Goal: Task Accomplishment & Management: Complete application form

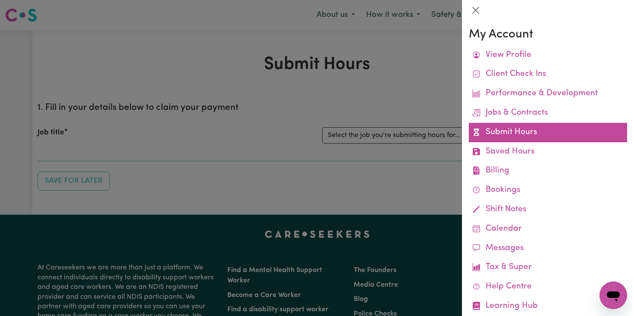
click at [483, 136] on link "Submit Hours" at bounding box center [548, 132] width 158 height 19
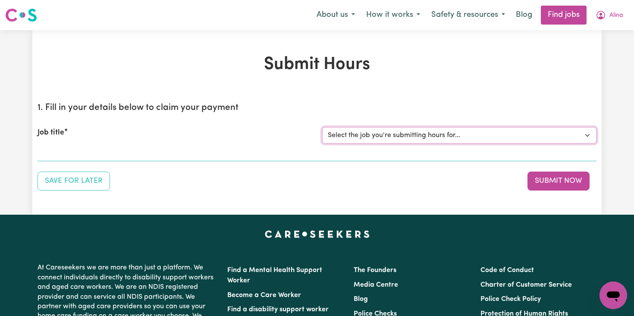
click at [515, 135] on select "Select the job you're submitting hours for... [[PERSON_NAME]] Overnight Rates" at bounding box center [459, 135] width 274 height 16
select select "8289"
click at [322, 127] on select "Select the job you're submitting hours for... [[PERSON_NAME]] Overnight Rates" at bounding box center [459, 135] width 274 height 16
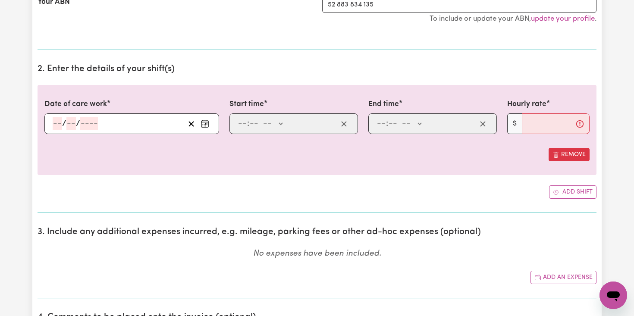
scroll to position [218, 0]
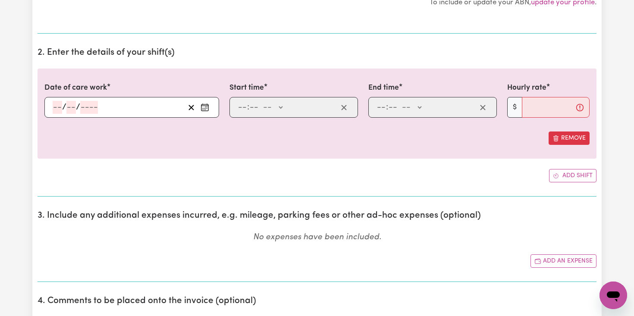
click at [206, 109] on icon "Enter the date of care work" at bounding box center [205, 107] width 9 height 9
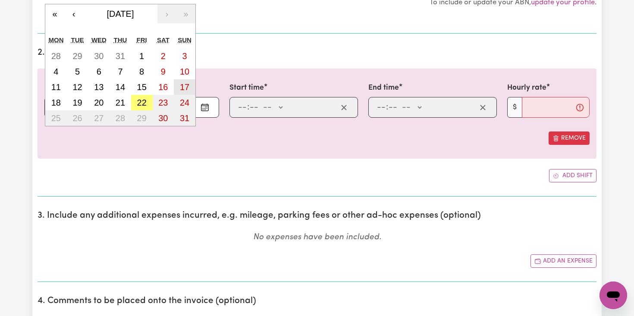
click at [188, 86] on abbr "17" at bounding box center [184, 86] width 9 height 9
type input "[DATE]"
type input "17"
type input "8"
type input "2025"
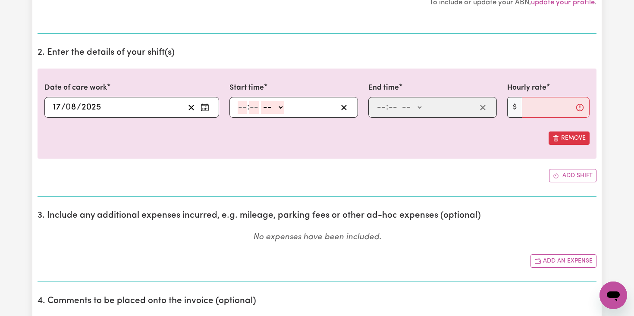
click at [244, 109] on input "number" at bounding box center [242, 107] width 9 height 13
type input "6"
type input "0"
click at [279, 107] on select "-- AM PM" at bounding box center [271, 107] width 23 height 13
select select "pm"
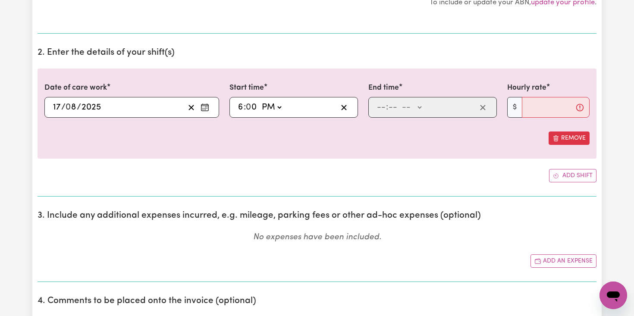
click at [260, 101] on select "-- AM PM" at bounding box center [271, 107] width 23 height 13
type input "18:00"
click at [383, 110] on input "number" at bounding box center [380, 107] width 9 height 13
type input "11"
click at [391, 107] on input "number" at bounding box center [390, 107] width 9 height 13
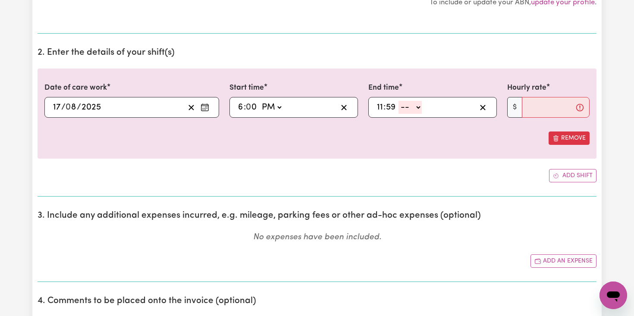
type input "59"
click at [416, 107] on select "-- AM PM" at bounding box center [409, 107] width 23 height 13
select select "pm"
click at [398, 101] on select "-- AM PM" at bounding box center [409, 107] width 23 height 13
type input "23:59"
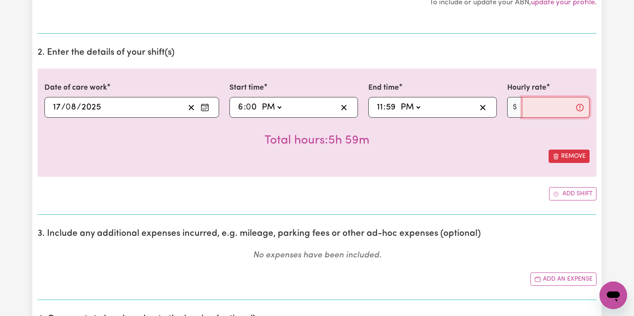
click at [528, 110] on input "Hourly rate" at bounding box center [556, 107] width 68 height 21
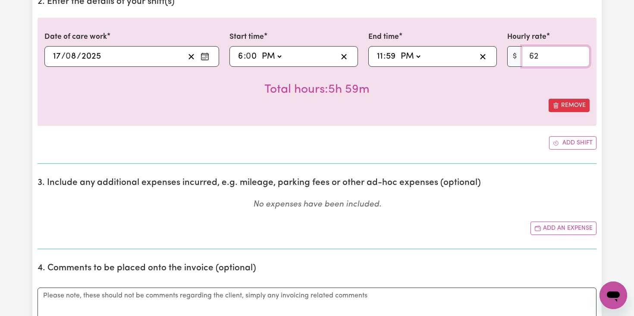
scroll to position [270, 0]
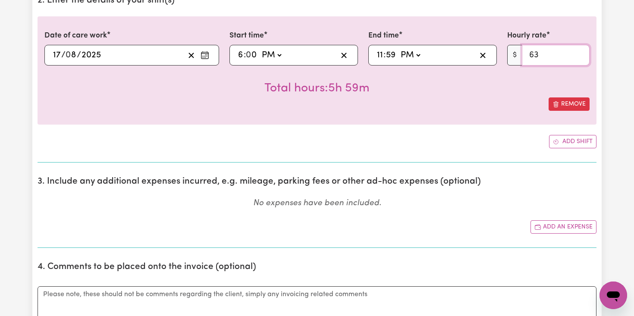
click at [581, 53] on input "63" at bounding box center [556, 55] width 68 height 21
click at [581, 53] on input "64" at bounding box center [556, 55] width 68 height 21
type input "65"
click at [581, 53] on input "65" at bounding box center [556, 55] width 68 height 21
click at [568, 139] on button "Add shift" at bounding box center [572, 141] width 47 height 13
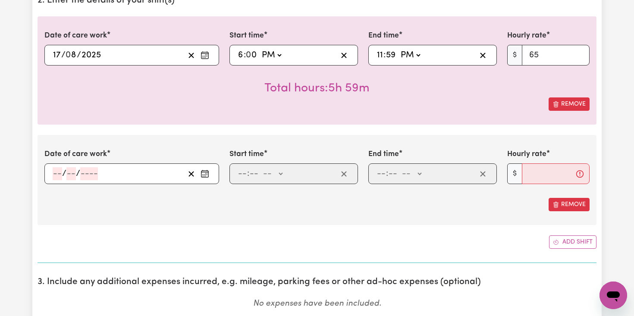
click at [204, 173] on icon "Enter the date of care work" at bounding box center [204, 173] width 7 height 0
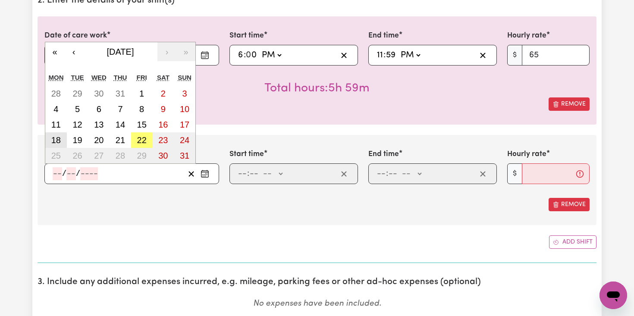
click at [61, 142] on button "18" at bounding box center [56, 140] width 22 height 16
type input "[DATE]"
type input "18"
type input "8"
type input "2025"
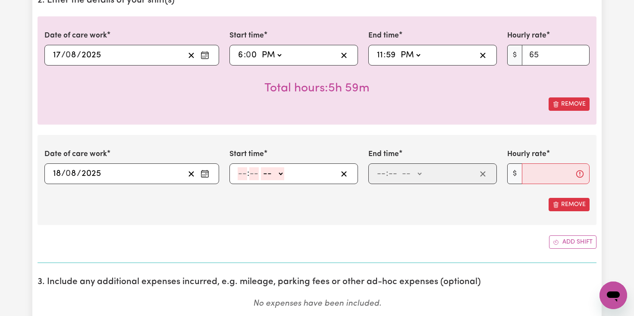
click at [243, 176] on input "number" at bounding box center [242, 173] width 9 height 13
type input "12"
type input "0"
click at [279, 175] on select "-- AM PM" at bounding box center [273, 173] width 23 height 13
select select "am"
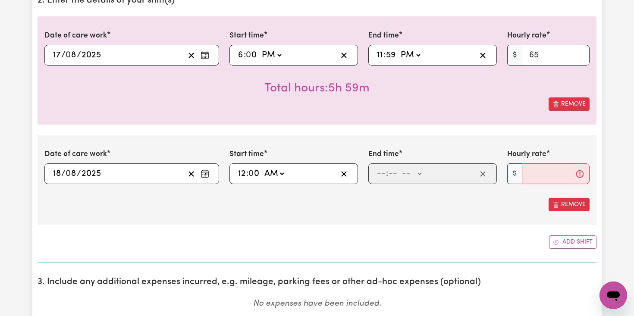
click at [263, 167] on select "-- AM PM" at bounding box center [273, 173] width 23 height 13
type input "00:00"
click at [378, 177] on input "number" at bounding box center [380, 173] width 9 height 13
type input "6"
type input "0"
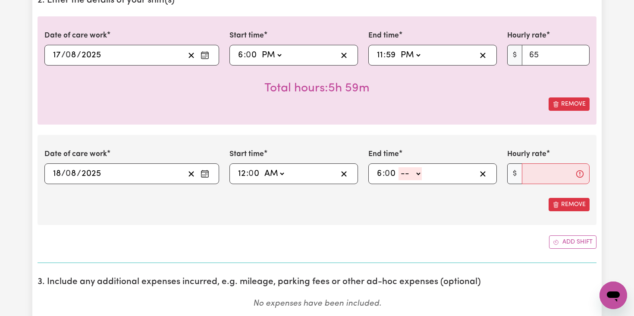
click at [416, 174] on select "-- AM PM" at bounding box center [409, 173] width 23 height 13
select select "am"
click at [399, 167] on select "-- AM PM" at bounding box center [409, 173] width 23 height 13
type input "06:00"
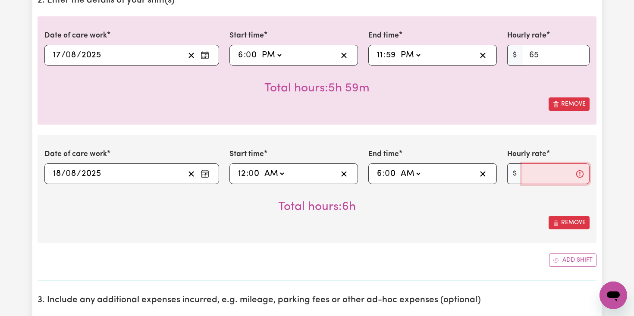
click at [534, 175] on input "Hourly rate" at bounding box center [556, 173] width 68 height 21
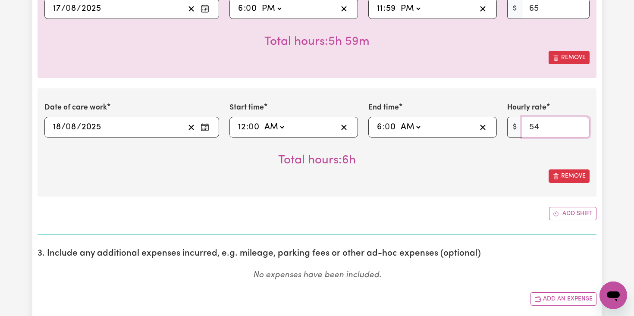
scroll to position [317, 0]
click at [579, 125] on input "55" at bounding box center [556, 126] width 68 height 21
click at [579, 125] on input "56" at bounding box center [556, 126] width 68 height 21
click at [579, 125] on input "57" at bounding box center [556, 126] width 68 height 21
type input "58"
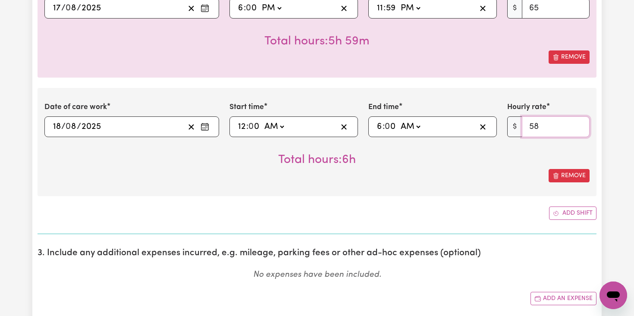
click at [579, 125] on input "58" at bounding box center [556, 126] width 68 height 21
click at [575, 213] on button "Add shift" at bounding box center [572, 213] width 47 height 13
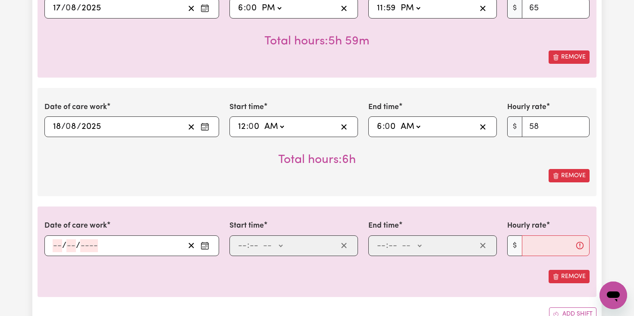
click at [206, 248] on icon "Enter the date of care work" at bounding box center [205, 246] width 9 height 9
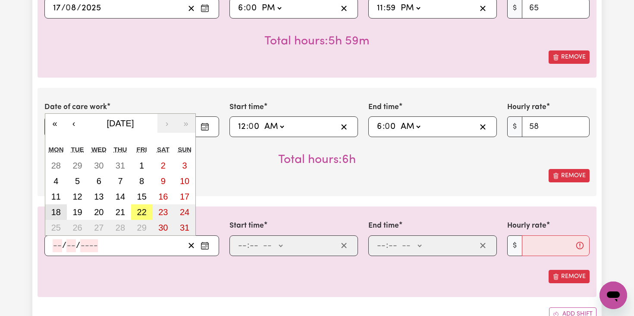
click at [63, 209] on button "18" at bounding box center [56, 212] width 22 height 16
type input "[DATE]"
type input "18"
type input "8"
type input "2025"
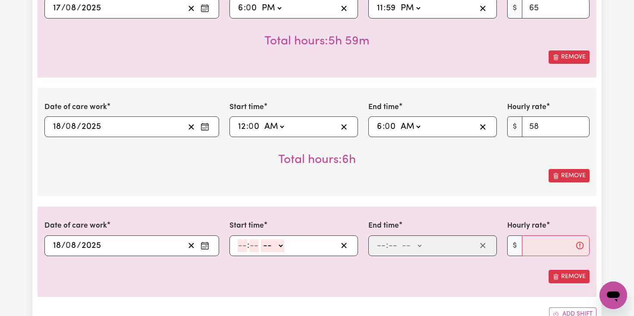
click at [241, 247] on input "number" at bounding box center [242, 245] width 9 height 13
type input "6"
type input "0"
click at [279, 245] on select "-- AM PM" at bounding box center [271, 245] width 23 height 13
select select "am"
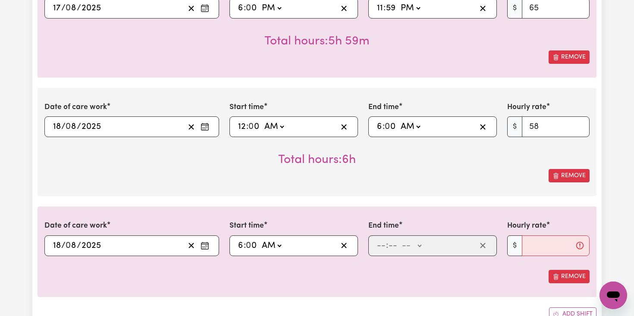
click at [260, 239] on select "-- AM PM" at bounding box center [271, 245] width 23 height 13
type input "06:00"
click at [374, 249] on div ": -- AM PM" at bounding box center [432, 245] width 129 height 21
click at [380, 247] on input "number" at bounding box center [380, 245] width 9 height 13
type input "10"
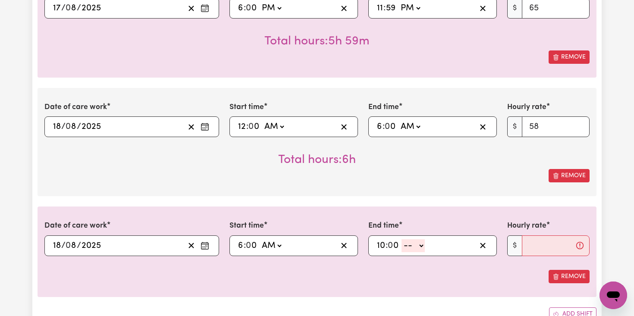
type input "0"
click at [420, 247] on select "-- AM PM" at bounding box center [412, 245] width 23 height 13
select select "am"
click at [402, 239] on select "-- AM PM" at bounding box center [412, 245] width 23 height 13
type input "10:00"
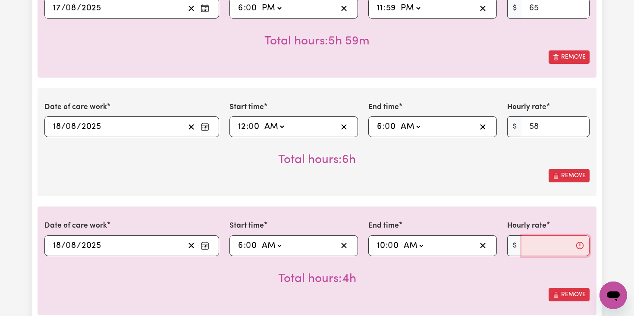
click at [539, 252] on input "Hourly rate" at bounding box center [556, 245] width 68 height 21
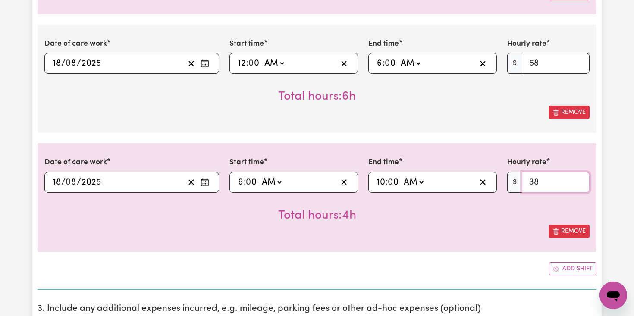
scroll to position [381, 0]
click at [580, 178] on input "39" at bounding box center [556, 182] width 68 height 21
type input "40"
click at [580, 178] on input "40" at bounding box center [556, 182] width 68 height 21
click at [564, 267] on button "Add shift" at bounding box center [572, 268] width 47 height 13
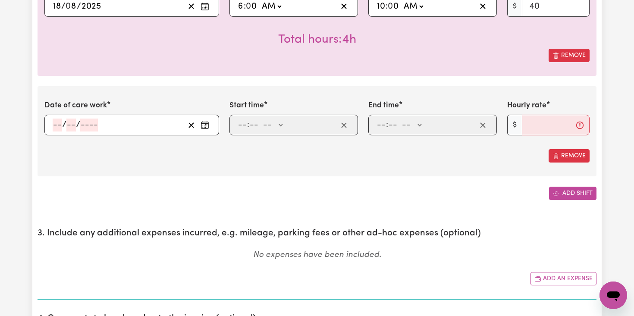
scroll to position [573, 0]
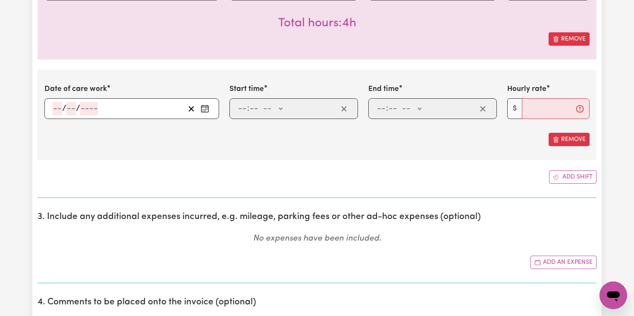
click at [205, 112] on icon "Enter the date of care work" at bounding box center [205, 108] width 9 height 9
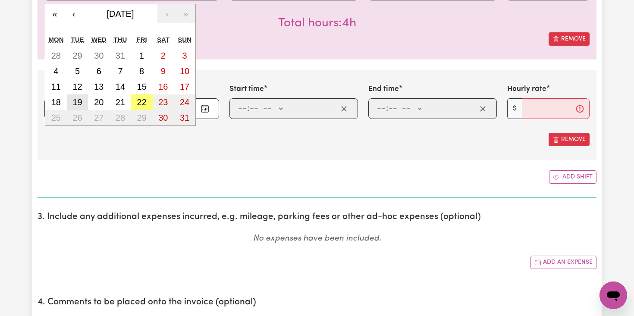
click at [82, 104] on abbr "19" at bounding box center [76, 101] width 9 height 9
type input "[DATE]"
type input "19"
type input "8"
type input "2025"
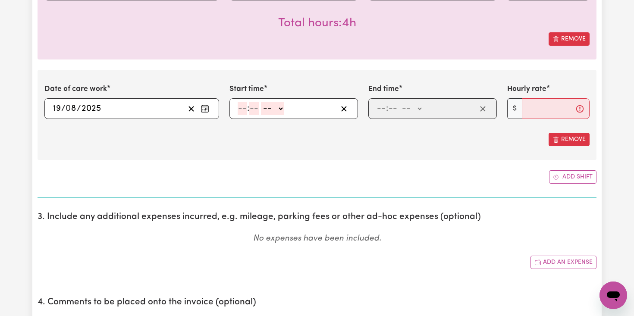
click at [246, 109] on input "number" at bounding box center [242, 108] width 9 height 13
type input "7"
type input "30"
click at [274, 110] on select "-- AM PM" at bounding box center [269, 108] width 23 height 13
select select "am"
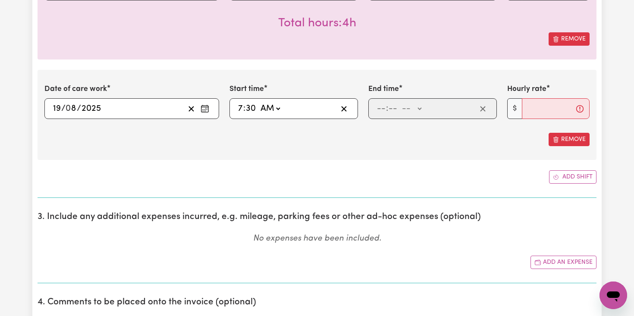
click at [258, 102] on select "-- AM PM" at bounding box center [269, 108] width 23 height 13
type input "07:30"
click at [380, 112] on input "number" at bounding box center [380, 108] width 9 height 13
type input "6"
type input "0"
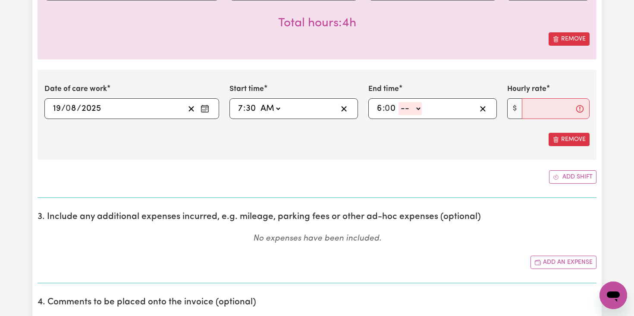
click at [420, 107] on select "-- AM PM" at bounding box center [409, 108] width 23 height 13
select select "pm"
click at [399, 102] on select "-- AM PM" at bounding box center [409, 108] width 23 height 13
type input "18:00"
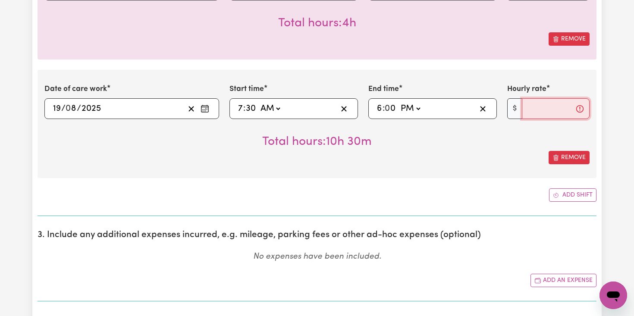
click at [530, 110] on input "Hourly rate" at bounding box center [556, 108] width 68 height 21
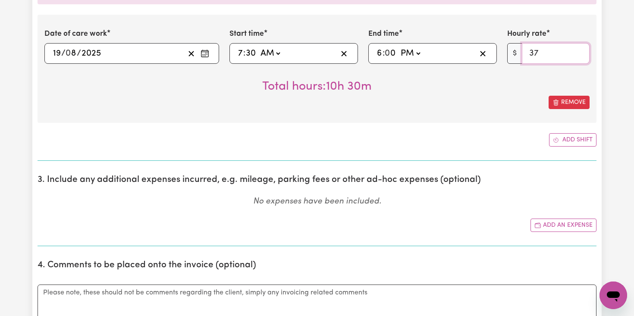
scroll to position [634, 0]
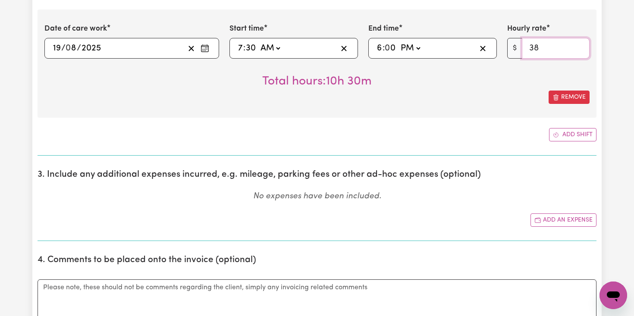
click at [581, 45] on input "38" at bounding box center [556, 48] width 68 height 21
click at [581, 45] on input "39" at bounding box center [556, 48] width 68 height 21
type input "40"
click at [581, 45] on input "40" at bounding box center [556, 48] width 68 height 21
click at [574, 130] on button "Add shift" at bounding box center [572, 134] width 47 height 13
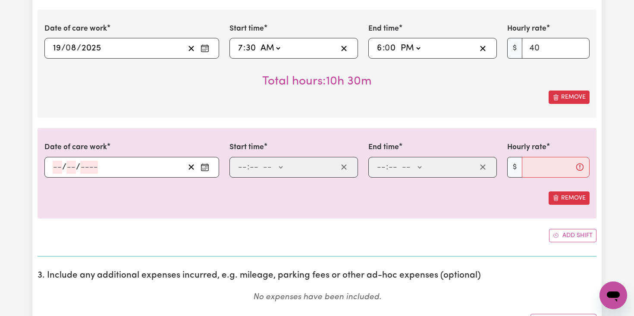
click at [208, 166] on icon "Enter the date of care work" at bounding box center [204, 166] width 7 height 0
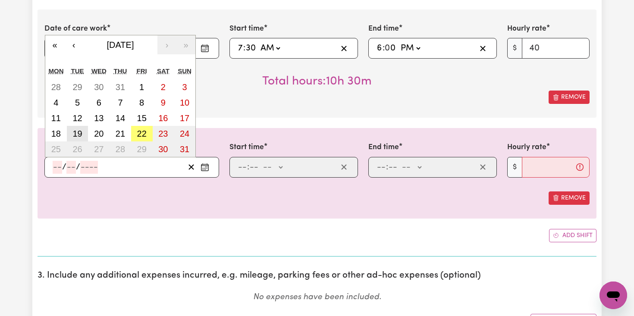
click at [79, 133] on abbr "19" at bounding box center [76, 133] width 9 height 9
type input "[DATE]"
type input "19"
type input "8"
type input "2025"
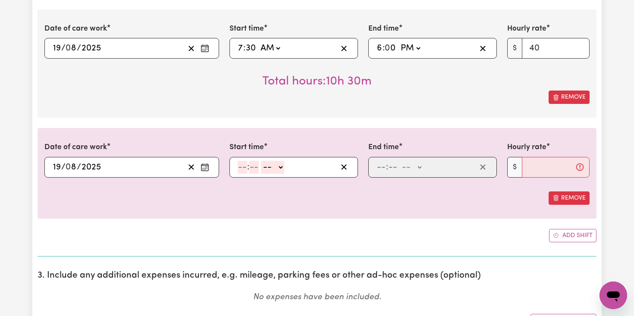
click at [245, 167] on input "number" at bounding box center [242, 167] width 9 height 13
type input "6"
type input "0"
click at [279, 167] on select "-- AM PM" at bounding box center [271, 167] width 23 height 13
select select "pm"
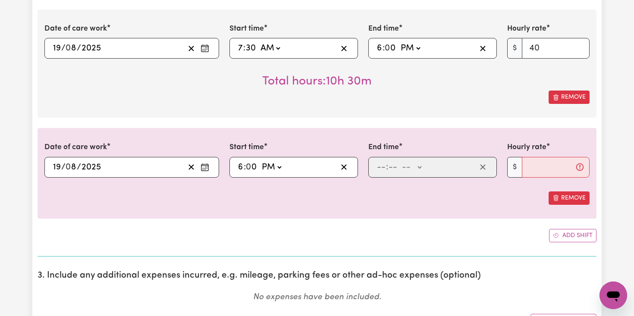
click at [260, 161] on select "-- AM PM" at bounding box center [271, 167] width 23 height 13
type input "18:00"
click at [381, 167] on input "number" at bounding box center [380, 167] width 9 height 13
type input "9"
type input "0"
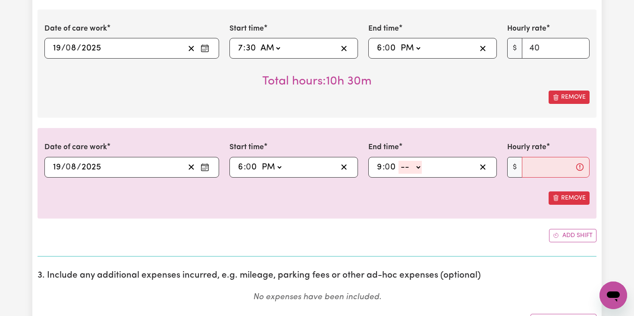
click at [419, 169] on select "-- AM PM" at bounding box center [409, 167] width 23 height 13
select select "pm"
click at [399, 161] on select "-- AM PM" at bounding box center [409, 167] width 23 height 13
type input "21:00"
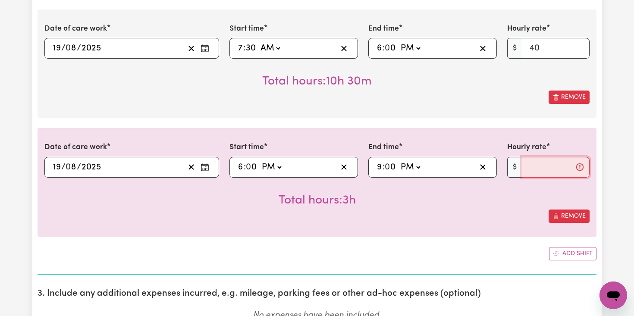
click at [529, 170] on input "Hourly rate" at bounding box center [556, 167] width 68 height 21
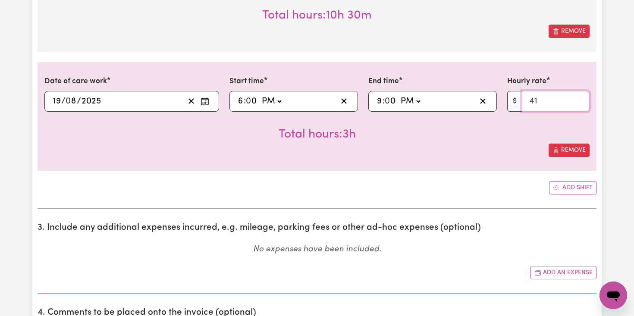
scroll to position [702, 0]
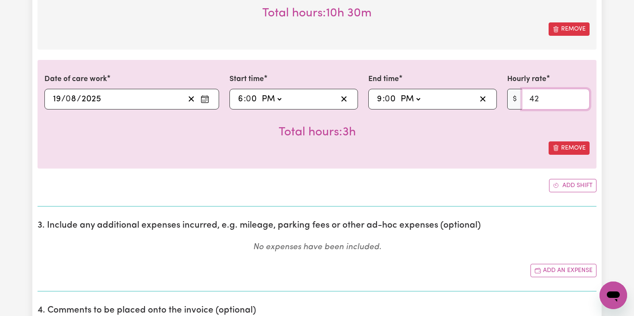
click at [580, 97] on input "42" at bounding box center [556, 99] width 68 height 21
click at [580, 97] on input "43" at bounding box center [556, 99] width 68 height 21
type input "44"
click at [580, 97] on input "44" at bounding box center [556, 99] width 68 height 21
click at [566, 186] on button "Add shift" at bounding box center [572, 185] width 47 height 13
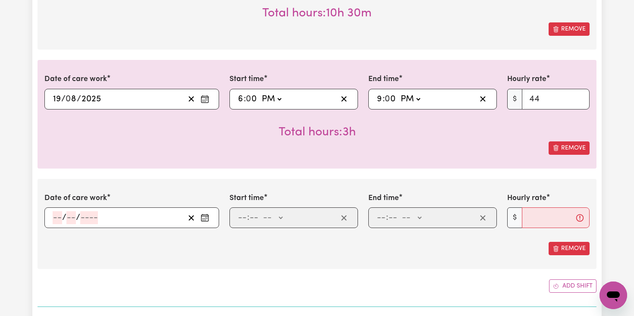
click at [206, 219] on icon "Enter the date of care work" at bounding box center [205, 217] width 9 height 9
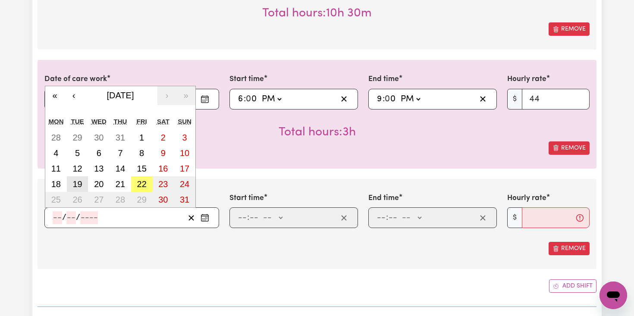
click at [80, 188] on abbr "19" at bounding box center [76, 183] width 9 height 9
type input "[DATE]"
type input "19"
type input "8"
type input "2025"
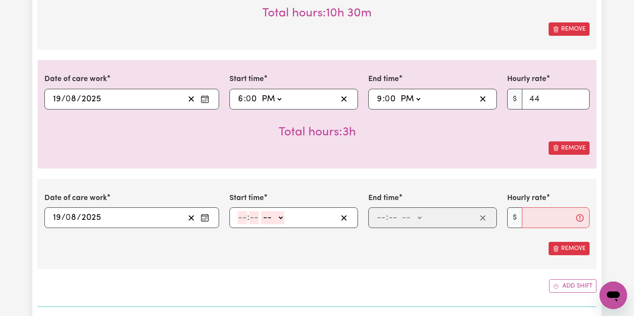
click at [242, 219] on input "number" at bounding box center [242, 217] width 9 height 13
type input "9"
type input "0"
click at [279, 216] on select "-- AM PM" at bounding box center [271, 217] width 23 height 13
select select "pm"
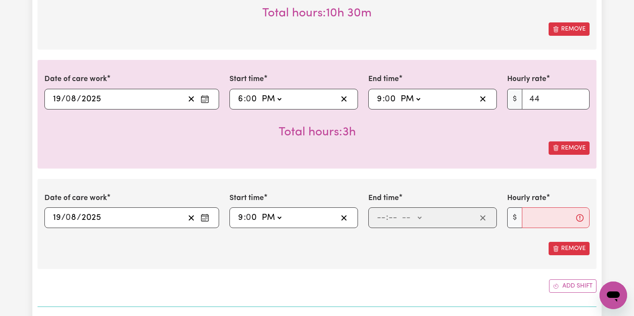
click at [260, 211] on select "-- AM PM" at bounding box center [271, 217] width 23 height 13
type input "21:00"
click at [383, 220] on input "number" at bounding box center [380, 217] width 9 height 13
type input "11"
type input "59"
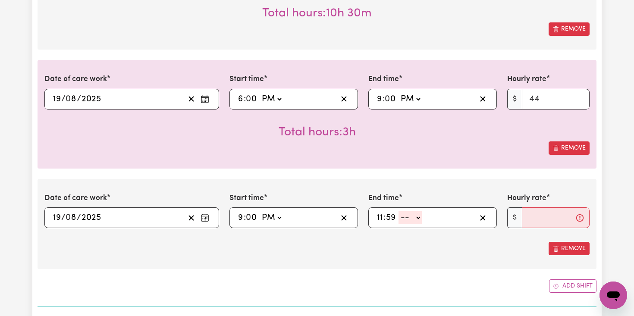
click at [417, 218] on select "-- AM PM" at bounding box center [409, 217] width 23 height 13
select select "pm"
click at [398, 211] on select "-- AM PM" at bounding box center [409, 217] width 23 height 13
type input "23:59"
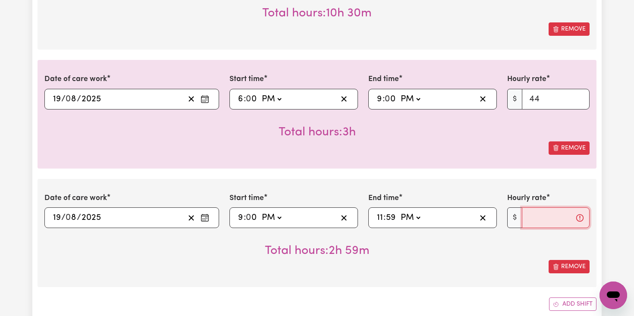
click at [536, 221] on input "Hourly rate" at bounding box center [556, 217] width 68 height 21
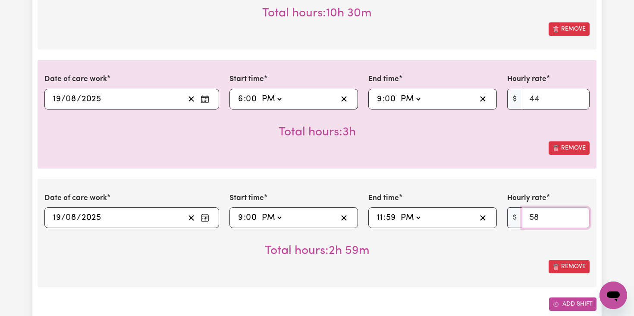
type input "58"
click at [559, 306] on button "Add shift" at bounding box center [572, 304] width 47 height 13
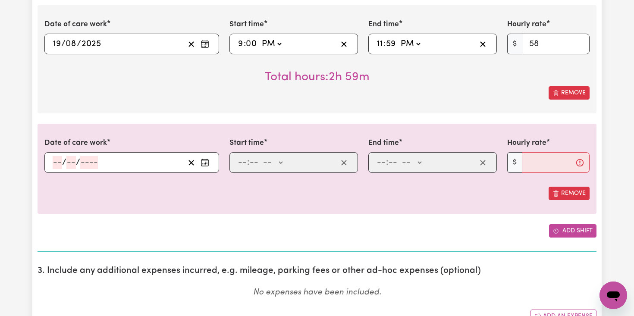
scroll to position [876, 0]
click at [205, 160] on icon "Enter the date of care work" at bounding box center [205, 162] width 9 height 9
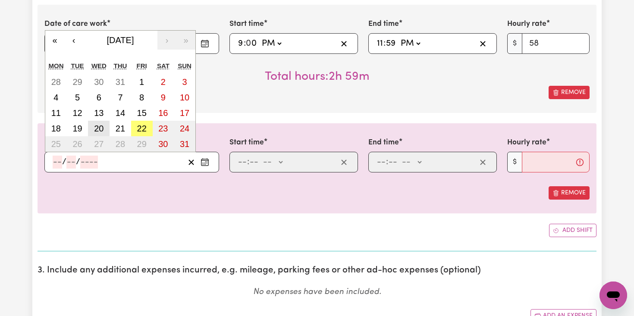
click at [102, 128] on abbr "20" at bounding box center [98, 128] width 9 height 9
type input "[DATE]"
type input "20"
type input "8"
type input "2025"
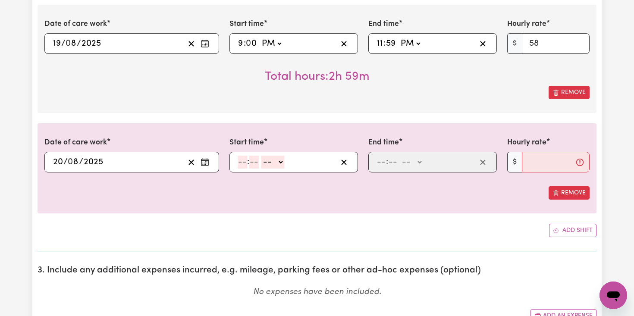
click at [242, 163] on input "number" at bounding box center [242, 162] width 9 height 13
type input "12"
type input "0"
click at [282, 163] on select "-- AM PM" at bounding box center [273, 162] width 23 height 13
select select "am"
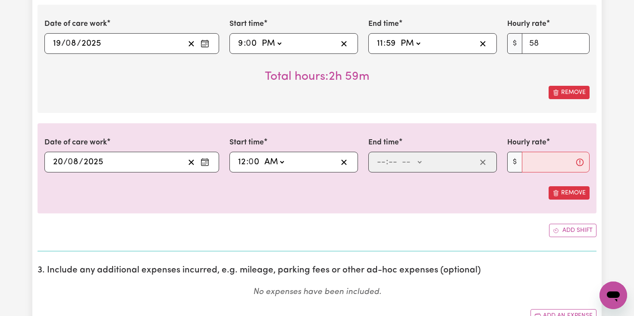
click at [263, 156] on select "-- AM PM" at bounding box center [273, 162] width 23 height 13
type input "00:00"
click at [381, 163] on input "number" at bounding box center [380, 162] width 9 height 13
type input "6"
type input "0"
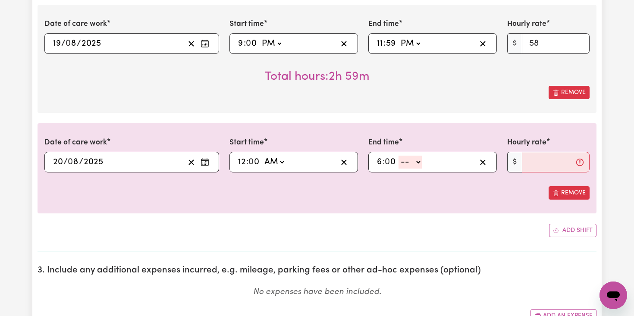
click at [408, 162] on select "-- AM PM" at bounding box center [409, 162] width 23 height 13
select select "am"
click at [399, 156] on select "-- AM PM" at bounding box center [409, 162] width 23 height 13
type input "06:00"
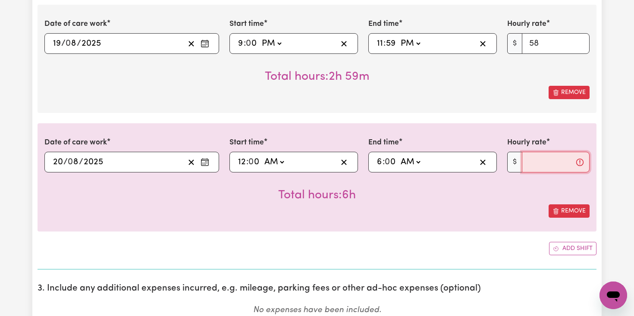
click at [538, 163] on input "Hourly rate" at bounding box center [556, 162] width 68 height 21
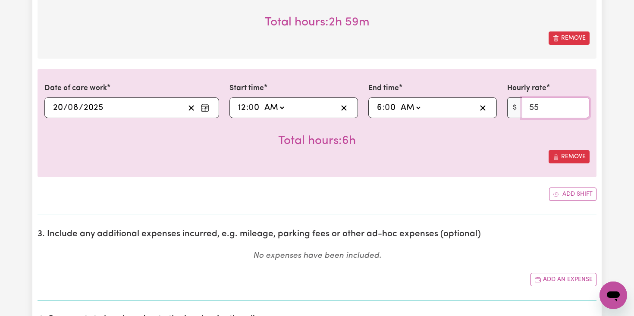
scroll to position [933, 0]
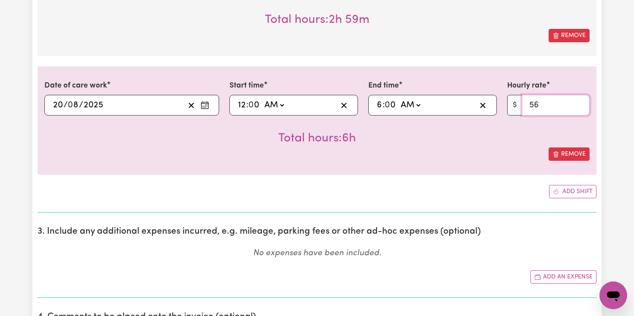
click at [580, 101] on input "56" at bounding box center [556, 105] width 68 height 21
click at [580, 101] on input "57" at bounding box center [556, 105] width 68 height 21
type input "58"
click at [580, 101] on input "58" at bounding box center [556, 105] width 68 height 21
click at [568, 196] on button "Add shift" at bounding box center [572, 191] width 47 height 13
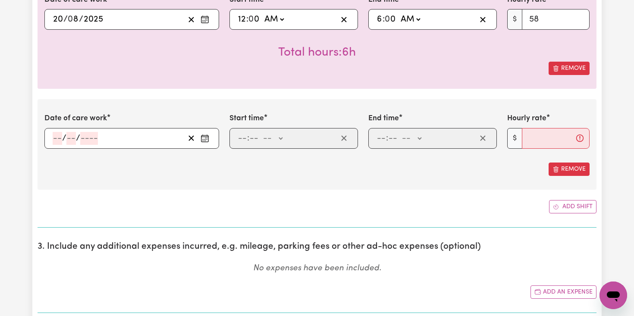
scroll to position [1022, 0]
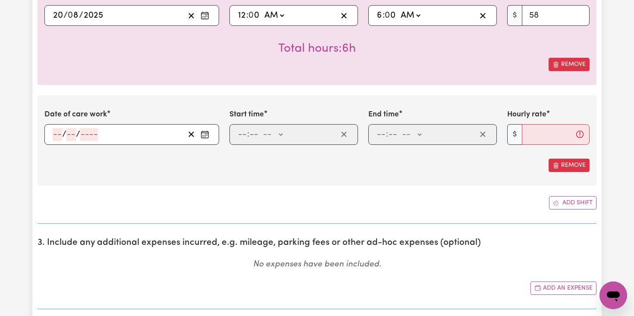
click at [207, 135] on circle "Enter the date of care work" at bounding box center [207, 135] width 1 height 1
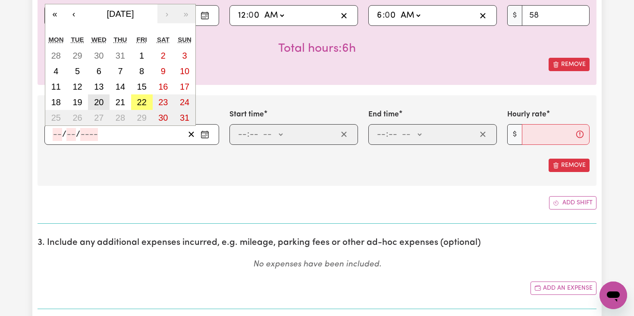
click at [103, 102] on abbr "20" at bounding box center [98, 101] width 9 height 9
type input "[DATE]"
type input "20"
type input "8"
type input "2025"
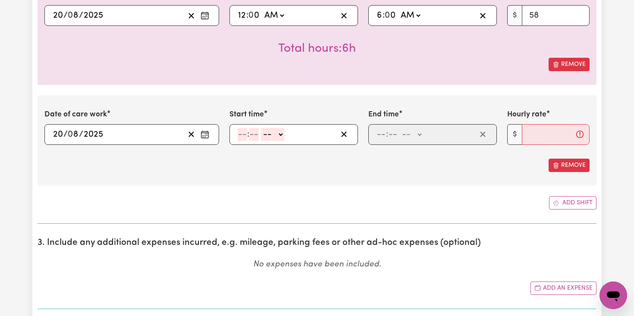
click at [246, 132] on input "number" at bounding box center [242, 134] width 9 height 13
type input "6"
type input "0"
click at [279, 133] on select "-- AM PM" at bounding box center [271, 134] width 23 height 13
select select "am"
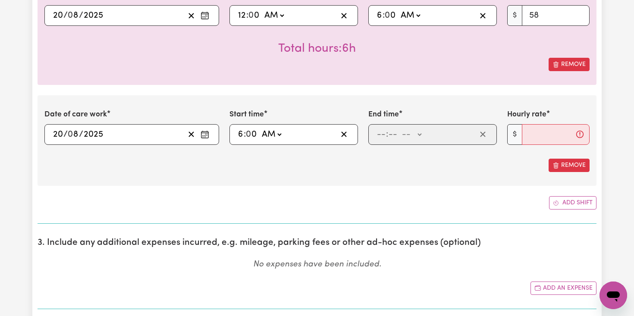
click at [260, 128] on select "-- AM PM" at bounding box center [271, 134] width 23 height 13
type input "06:00"
click at [382, 134] on input "number" at bounding box center [380, 134] width 9 height 13
type input "4"
type input "0"
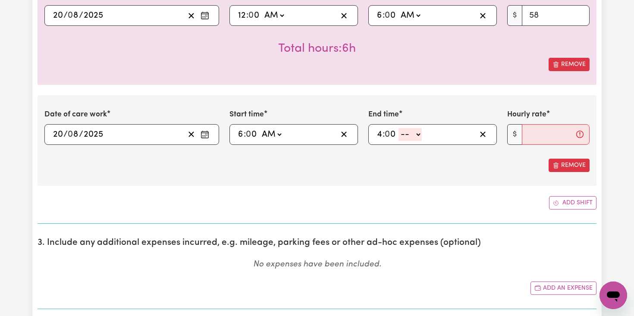
click at [416, 135] on select "-- AM PM" at bounding box center [409, 134] width 23 height 13
select select "pm"
click at [399, 128] on select "-- AM PM" at bounding box center [409, 134] width 23 height 13
type input "16:00"
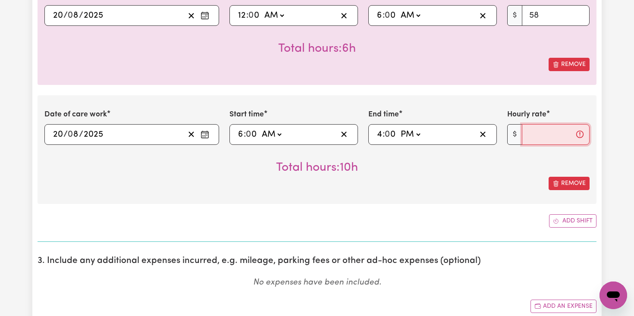
click at [530, 134] on input "Hourly rate" at bounding box center [556, 134] width 68 height 21
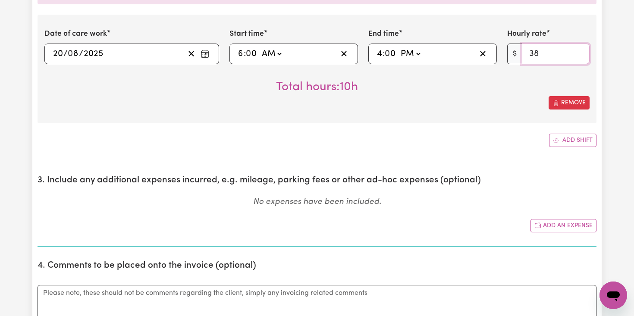
scroll to position [1113, 0]
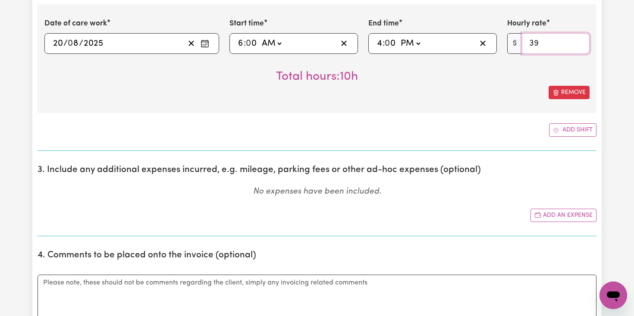
click at [579, 40] on input "39" at bounding box center [556, 43] width 68 height 21
type input "40"
click at [579, 40] on input "40" at bounding box center [556, 43] width 68 height 21
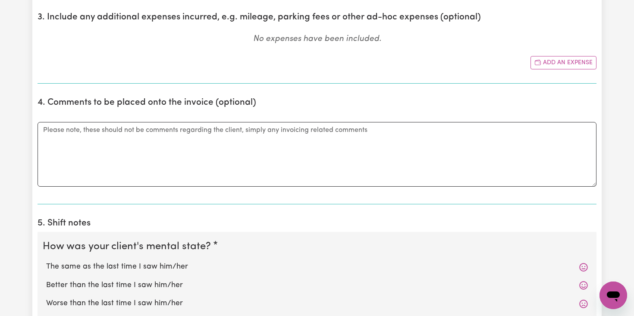
scroll to position [1267, 0]
click at [208, 138] on textarea "Comments" at bounding box center [317, 153] width 559 height 65
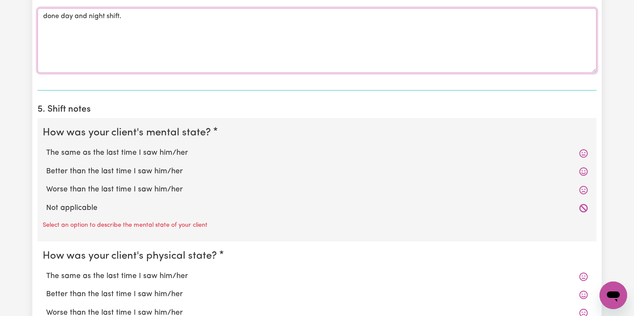
scroll to position [1386, 0]
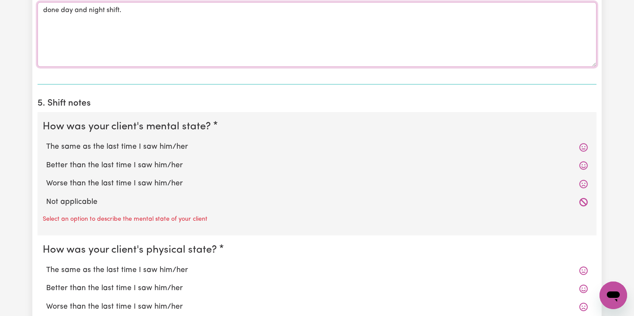
type textarea "done day and night shift."
click at [69, 152] on label "The same as the last time I saw him/her" at bounding box center [317, 146] width 542 height 11
click at [46, 141] on input "The same as the last time I saw him/her" at bounding box center [46, 141] width 0 height 0
radio input "true"
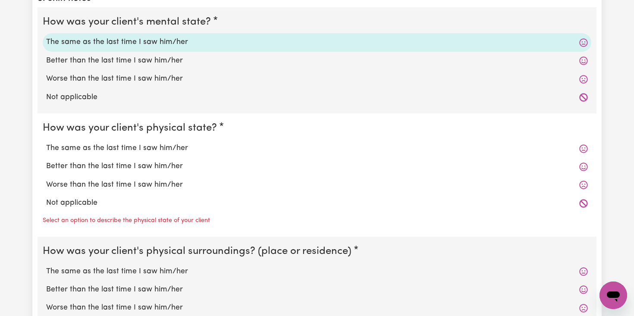
scroll to position [1493, 0]
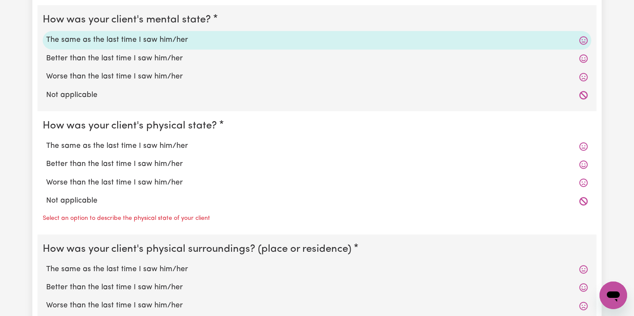
click at [71, 149] on label "The same as the last time I saw him/her" at bounding box center [317, 146] width 542 height 11
click at [46, 141] on input "The same as the last time I saw him/her" at bounding box center [46, 140] width 0 height 0
radio input "true"
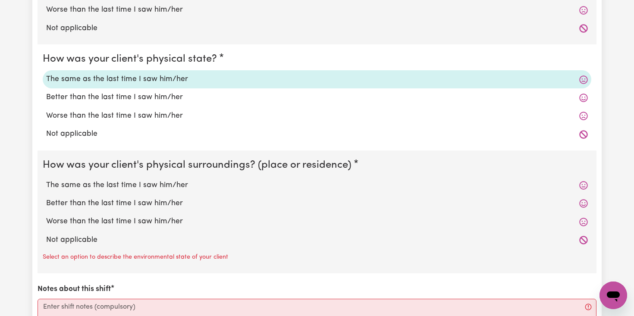
scroll to position [1563, 0]
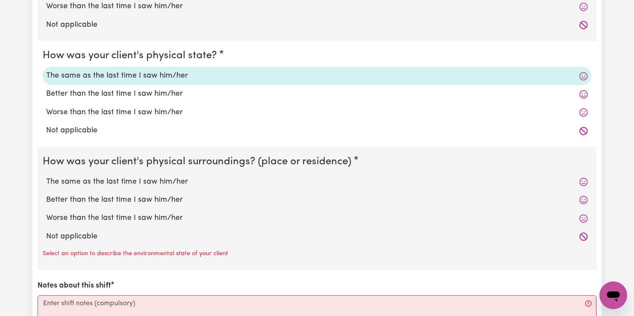
click at [77, 199] on label "Better than the last time I saw him/her" at bounding box center [317, 199] width 542 height 11
click at [46, 194] on input "Better than the last time I saw him/her" at bounding box center [46, 194] width 0 height 0
radio input "true"
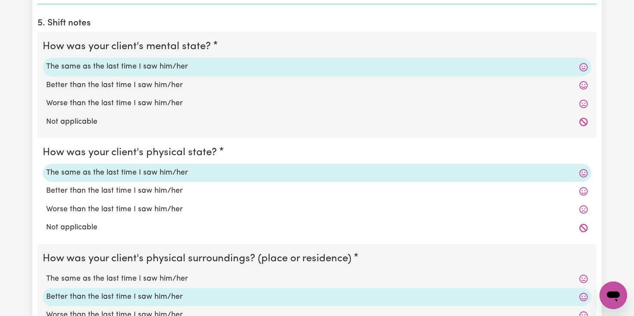
scroll to position [1465, 0]
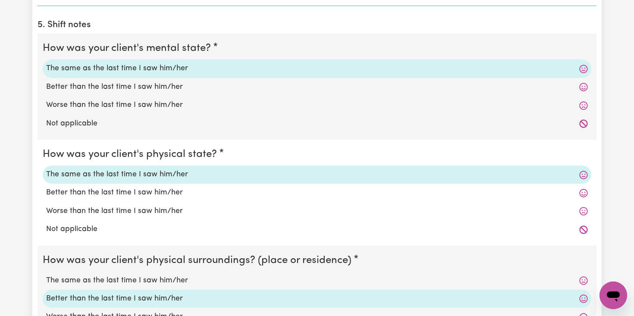
click at [90, 284] on label "The same as the last time I saw him/her" at bounding box center [317, 280] width 542 height 11
click at [46, 275] on input "The same as the last time I saw him/her" at bounding box center [46, 275] width 0 height 0
radio input "true"
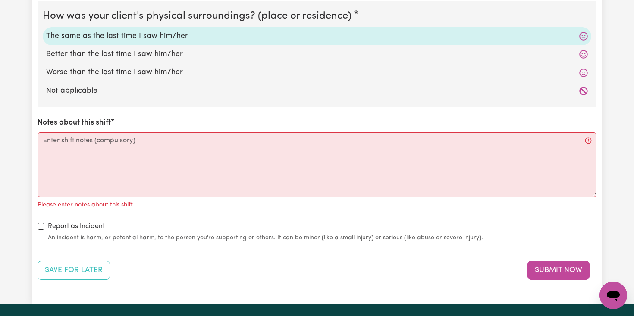
scroll to position [1710, 0]
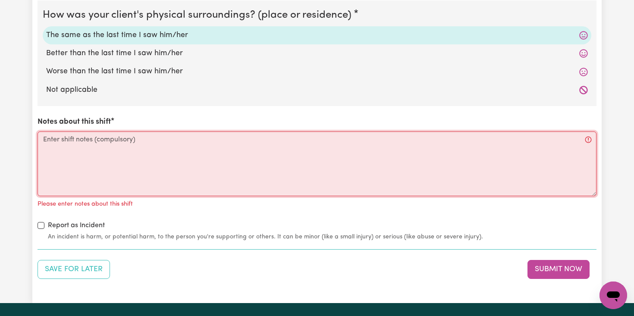
click at [98, 141] on textarea "Notes about this shift" at bounding box center [317, 164] width 559 height 65
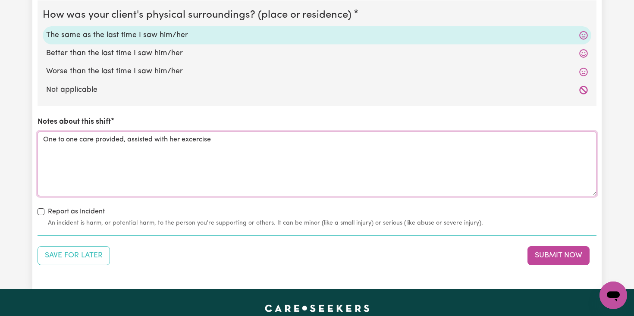
click at [198, 140] on textarea "One to one care provided, assisted with her excercise" at bounding box center [317, 164] width 559 height 65
click at [204, 141] on textarea "One to one care provided, assisted with her excercise" at bounding box center [317, 164] width 559 height 65
click at [198, 144] on textarea "One to one care provided, assisted with her excercise" at bounding box center [317, 164] width 559 height 65
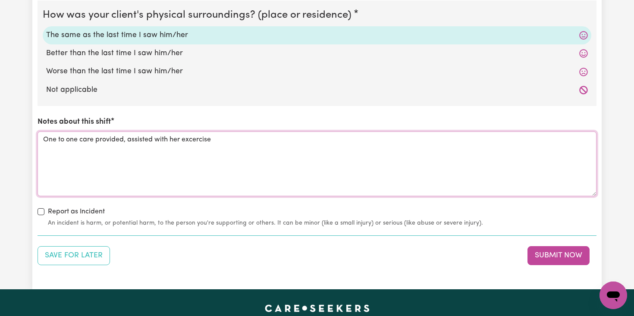
click at [198, 144] on textarea "One to one care provided, assisted with her excercise" at bounding box center [317, 164] width 559 height 65
click at [192, 140] on textarea "One to one care provided, assisted with her excercise" at bounding box center [317, 164] width 559 height 65
click at [215, 140] on textarea "One to one care provided, assisted with her exercise" at bounding box center [317, 164] width 559 height 65
click at [263, 140] on textarea "One to one care provided, assisted with her exercise and assist to pearsonal" at bounding box center [317, 164] width 559 height 65
click at [284, 143] on textarea "One to one care provided, assisted with her exercise and assist to personal" at bounding box center [317, 164] width 559 height 65
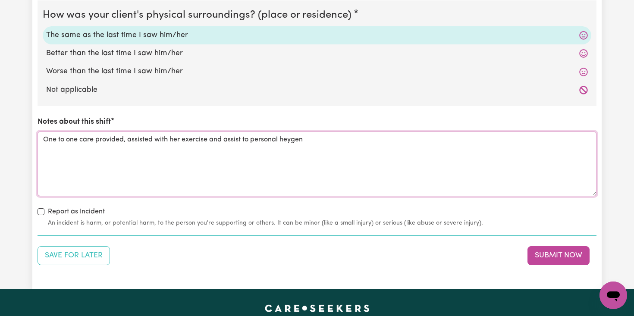
click at [289, 141] on textarea "One to one care provided, assisted with her exercise and assist to personal hey…" at bounding box center [317, 164] width 559 height 65
click at [303, 142] on textarea "One to one care provided, assisted with her exercise and assist to personal hey…" at bounding box center [317, 164] width 559 height 65
click at [300, 140] on textarea "One to one care provided, assisted with her exercise and assist to personal cer…" at bounding box center [317, 164] width 559 height 65
click at [330, 142] on textarea "One to one care provided, assisted with her exercise and assist to personal cer…" at bounding box center [317, 164] width 559 height 65
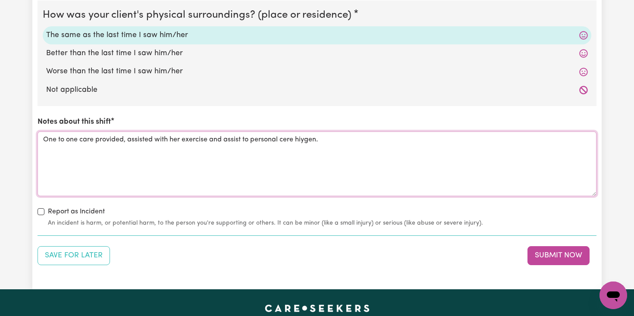
click at [303, 138] on textarea "One to one care provided, assisted with her exercise and assist to personal cer…" at bounding box center [317, 164] width 559 height 65
click at [301, 140] on textarea "One to one care provided, assisted with her exercise and assist to personal cer…" at bounding box center [317, 164] width 559 height 65
click at [339, 149] on textarea "One to one care provided, assisted with her exercise and assist to personal cer…" at bounding box center [317, 164] width 559 height 65
click at [308, 142] on textarea "One to one care provided, assisted with her exercise and assist to personal cer…" at bounding box center [317, 164] width 559 height 65
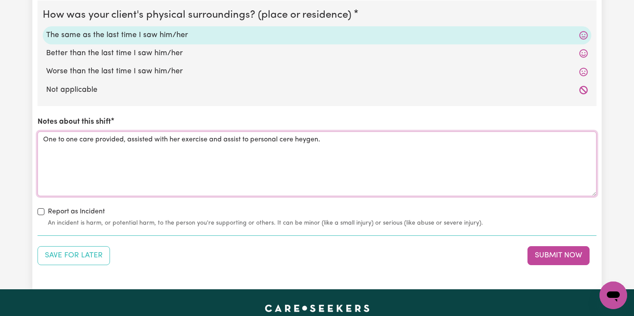
click at [308, 142] on textarea "One to one care provided, assisted with her exercise and assist to personal cer…" at bounding box center [317, 164] width 559 height 65
click at [304, 140] on textarea "One to one care provided, assisted with her exercise and assist to personal cer…" at bounding box center [317, 164] width 559 height 65
click at [305, 140] on textarea "One to one care provided, assisted with her exercise and assist to personal cer…" at bounding box center [317, 164] width 559 height 65
click at [308, 140] on textarea "One to one care provided, assisted with her exercise and assist to personal cer…" at bounding box center [317, 164] width 559 height 65
click at [329, 142] on textarea "One to one care provided, assisted with her exercise and assist to personal cer…" at bounding box center [317, 164] width 559 height 65
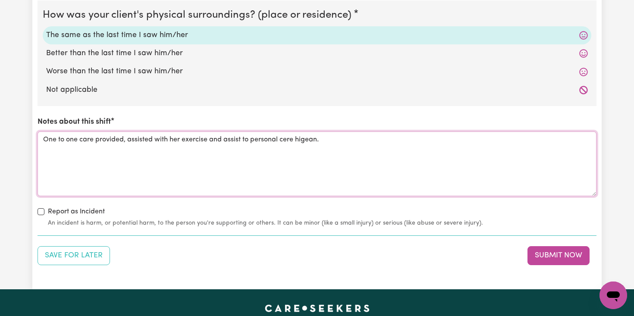
click at [307, 141] on textarea "One to one care provided, assisted with her exercise and assist to personal cer…" at bounding box center [317, 164] width 559 height 65
click at [321, 142] on textarea "One to one care provided, assisted with her exercise and assist to personal cer…" at bounding box center [317, 164] width 559 height 65
click at [307, 143] on textarea "One to one care provided, assisted with her exercise and assist to personal cer…" at bounding box center [317, 164] width 559 height 65
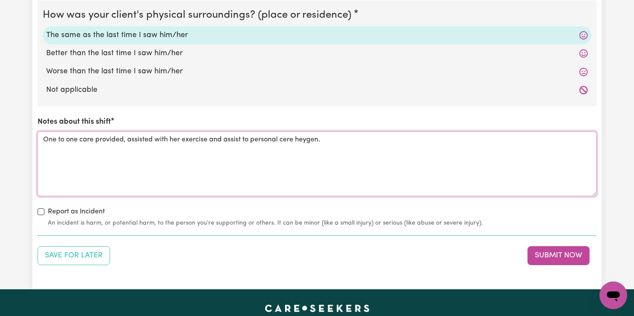
click at [312, 143] on textarea "One to one care provided, assisted with her exercise and assist to personal cer…" at bounding box center [317, 164] width 559 height 65
click at [322, 142] on textarea "One to one care provided, assisted with her exercise and assist to personal cer…" at bounding box center [317, 164] width 559 height 65
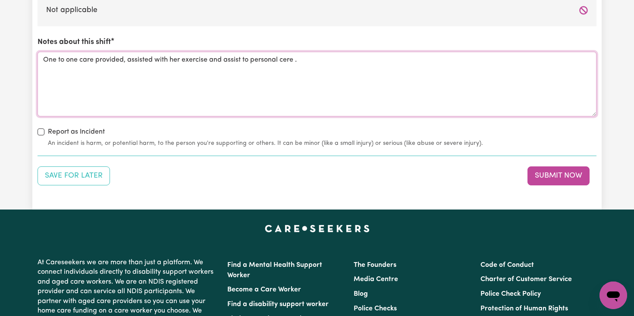
scroll to position [1803, 0]
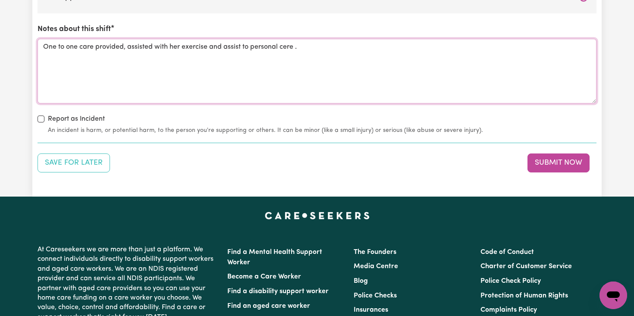
type textarea "One to one care provided, assisted with her exercise and assist to personal cer…"
click at [42, 120] on input "Report as Incident" at bounding box center [41, 119] width 7 height 7
checkbox input "true"
click at [567, 160] on button "Submit Now" at bounding box center [558, 163] width 62 height 19
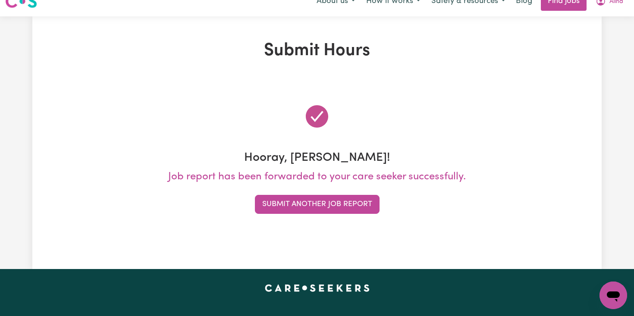
scroll to position [0, 0]
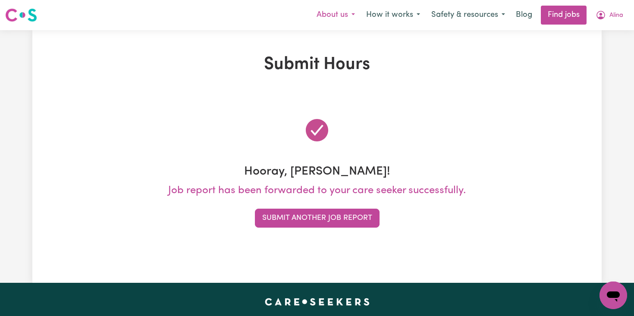
click at [358, 15] on button "About us" at bounding box center [336, 15] width 50 height 18
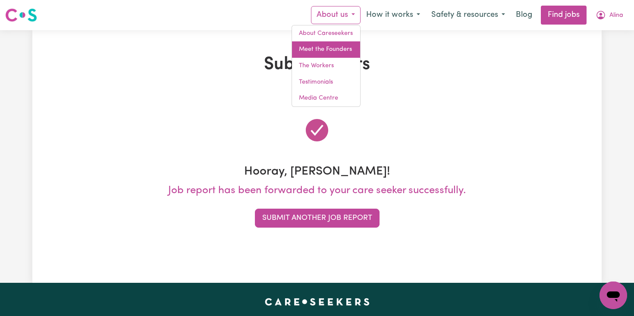
click at [339, 53] on link "Meet the Founders" at bounding box center [326, 49] width 68 height 16
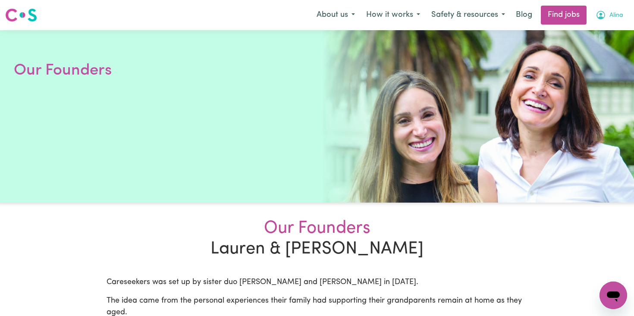
click at [605, 14] on icon "My Account" at bounding box center [601, 15] width 10 height 10
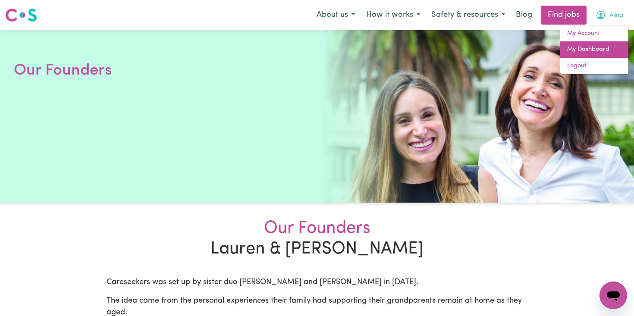
click at [579, 48] on link "My Dashboard" at bounding box center [594, 49] width 68 height 16
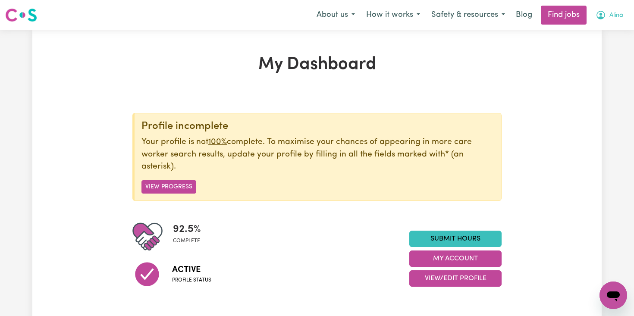
click at [603, 10] on icon "My Account" at bounding box center [601, 15] width 10 height 10
click at [600, 53] on link "My Dashboard" at bounding box center [594, 49] width 68 height 16
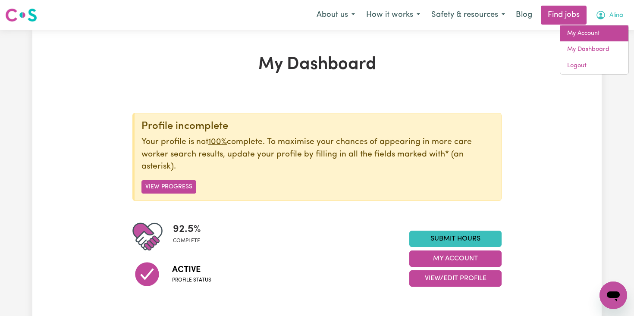
click at [591, 35] on link "My Account" at bounding box center [594, 33] width 68 height 16
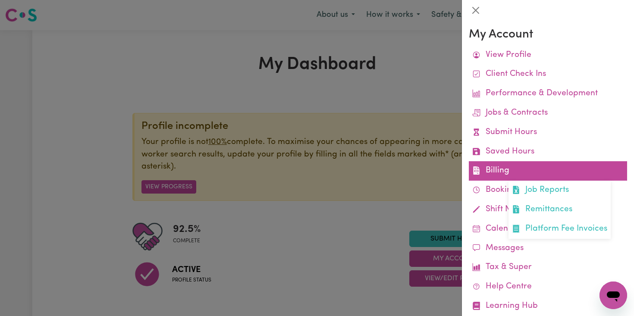
click at [536, 166] on link "Billing Job Reports Remittances Platform Fee Invoices" at bounding box center [548, 170] width 158 height 19
